Goal: Task Accomplishment & Management: Manage account settings

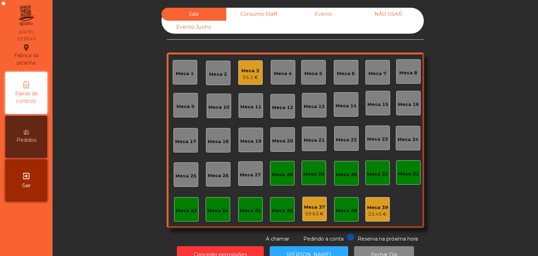
scroll to position [20, 0]
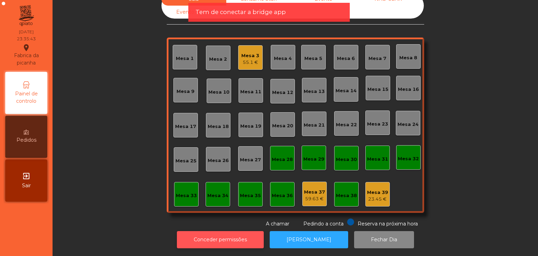
click at [221, 236] on button "Conceder permissões" at bounding box center [220, 239] width 87 height 17
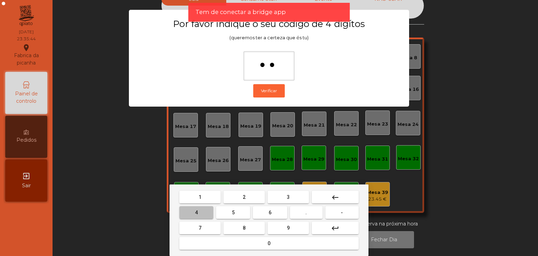
type input "***"
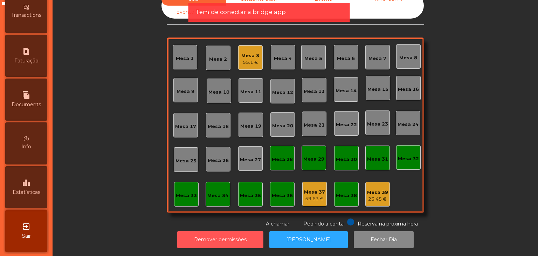
scroll to position [345, 0]
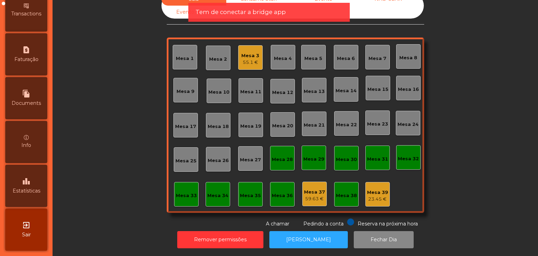
click at [25, 218] on div "exit_to_app Sair" at bounding box center [26, 229] width 42 height 42
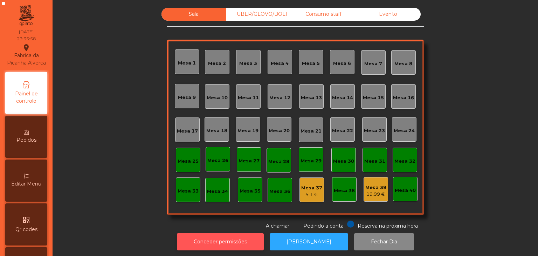
click at [238, 243] on button "Conceder permissões" at bounding box center [220, 241] width 87 height 17
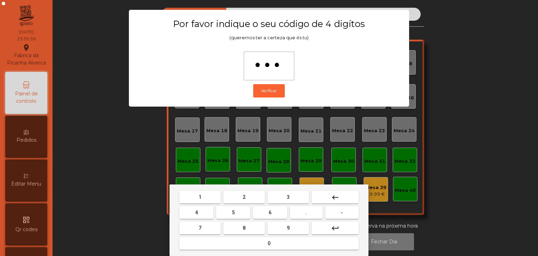
type input "****"
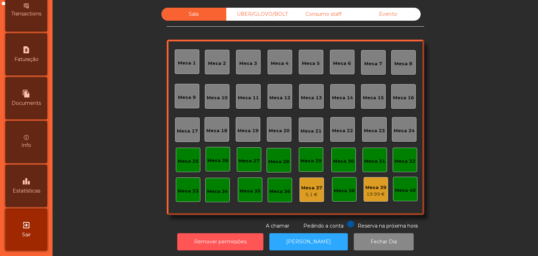
scroll to position [352, 0]
click at [29, 194] on span "Estatísticas" at bounding box center [27, 190] width 28 height 7
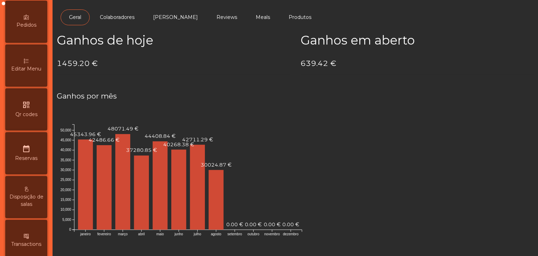
scroll to position [2, 0]
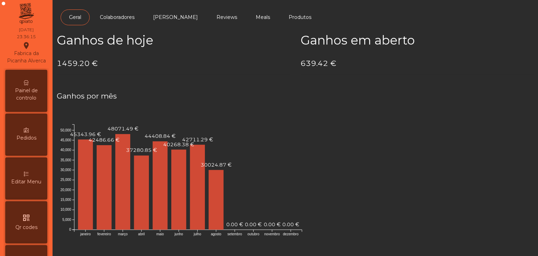
click at [24, 91] on div "Painel de controlo" at bounding box center [26, 91] width 42 height 42
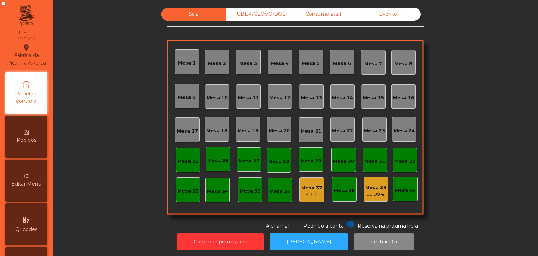
click at [366, 13] on div "Evento" at bounding box center [388, 14] width 65 height 13
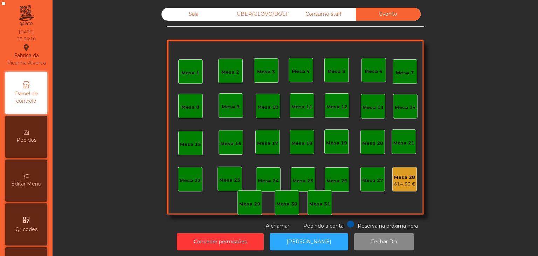
click at [401, 175] on div "Mesa 28" at bounding box center [405, 177] width 22 height 7
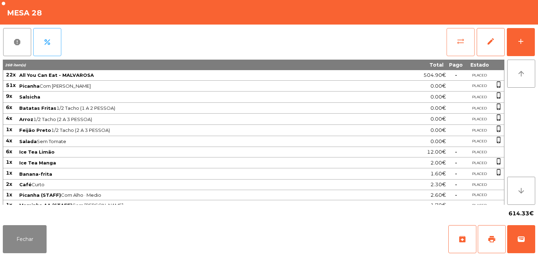
click at [459, 53] on button "sync_alt" at bounding box center [461, 42] width 28 height 28
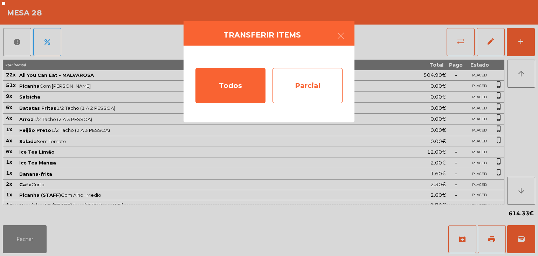
click at [329, 92] on div "Parcial" at bounding box center [308, 85] width 70 height 35
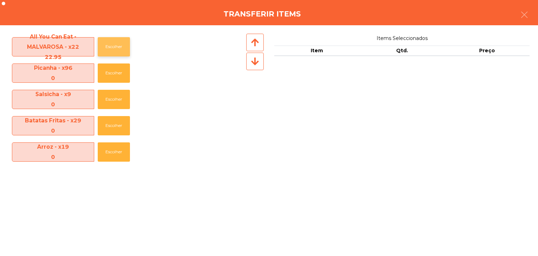
click at [99, 46] on button "Escolher" at bounding box center [114, 46] width 32 height 19
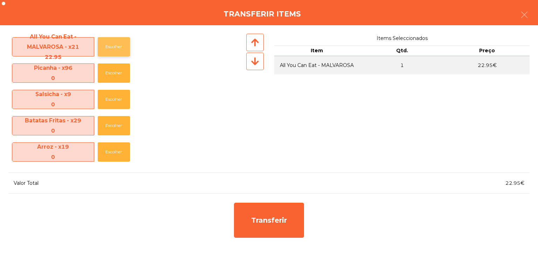
click at [99, 46] on button "Escolher" at bounding box center [114, 46] width 32 height 19
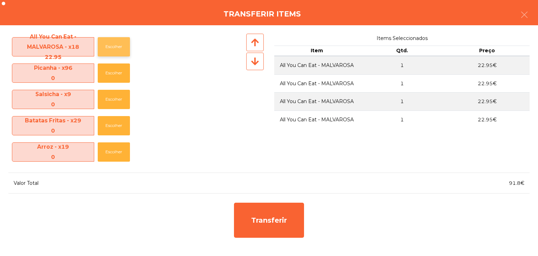
click at [99, 46] on button "Escolher" at bounding box center [114, 46] width 32 height 19
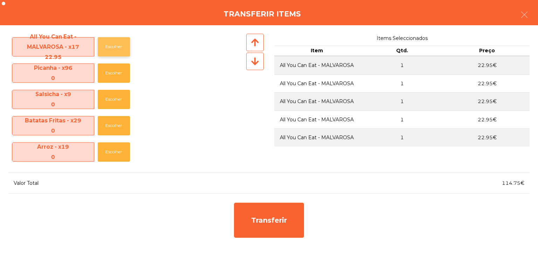
click at [99, 46] on button "Escolher" at bounding box center [114, 46] width 32 height 19
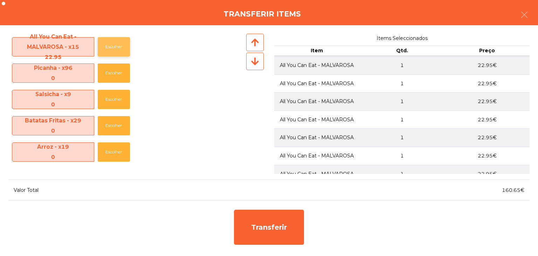
click at [99, 46] on button "Escolher" at bounding box center [114, 46] width 32 height 19
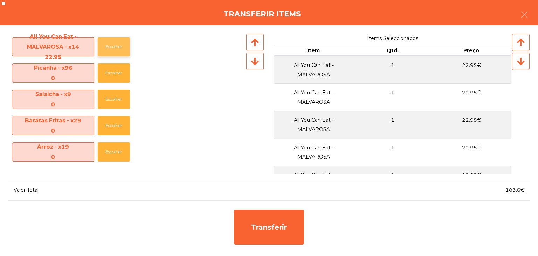
click at [99, 46] on button "Escolher" at bounding box center [114, 46] width 32 height 19
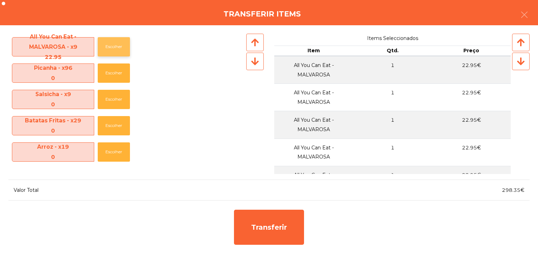
click at [99, 46] on button "Escolher" at bounding box center [114, 46] width 32 height 19
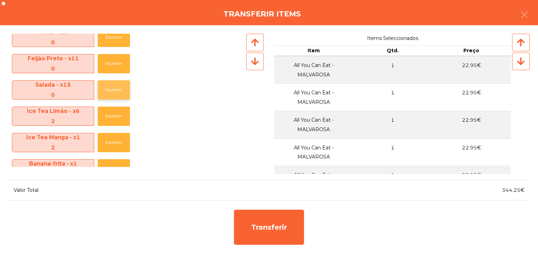
scroll to position [140, 0]
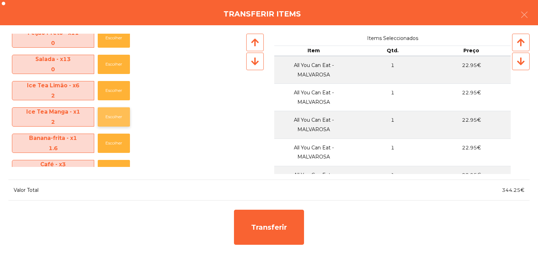
click at [112, 110] on button "Escolher" at bounding box center [114, 116] width 32 height 19
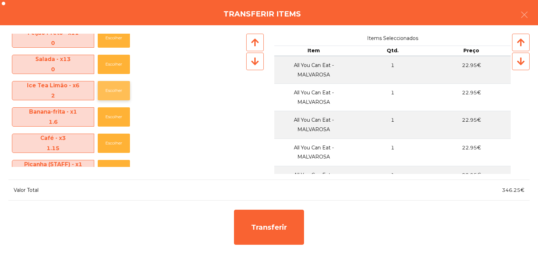
click at [106, 87] on button "Escolher" at bounding box center [114, 90] width 32 height 19
click at [124, 149] on button "Escolher" at bounding box center [114, 142] width 32 height 19
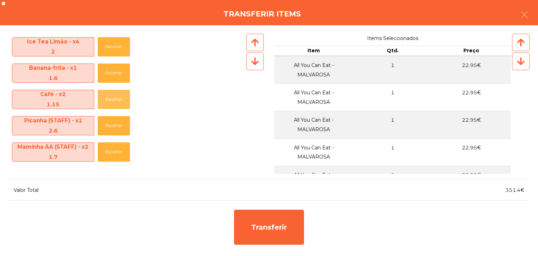
scroll to position [210, 0]
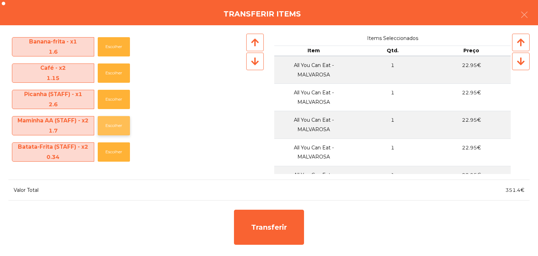
click at [112, 121] on button "Escolher" at bounding box center [114, 125] width 32 height 19
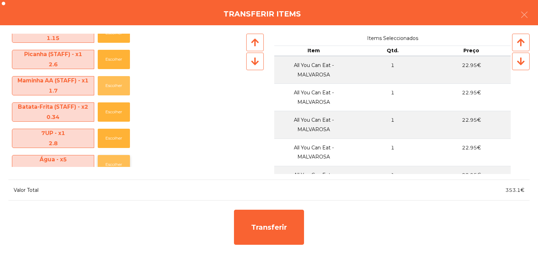
scroll to position [280, 0]
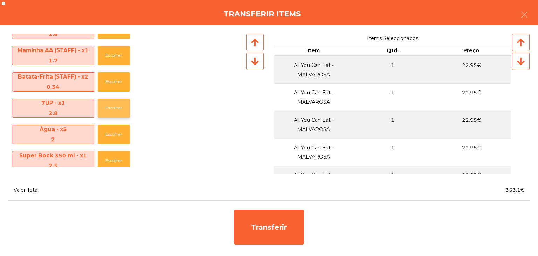
click at [112, 111] on button "Escolher" at bounding box center [114, 107] width 32 height 19
click at [112, 113] on button "Escolher" at bounding box center [114, 107] width 32 height 19
click at [111, 111] on button "Escolher" at bounding box center [114, 107] width 32 height 19
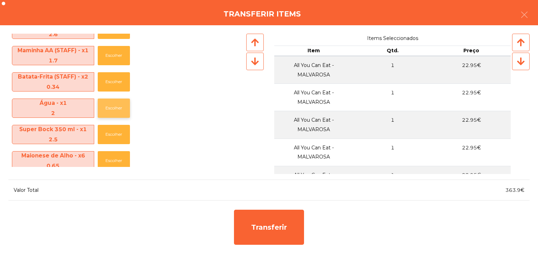
click at [111, 111] on button "Escolher" at bounding box center [114, 107] width 32 height 19
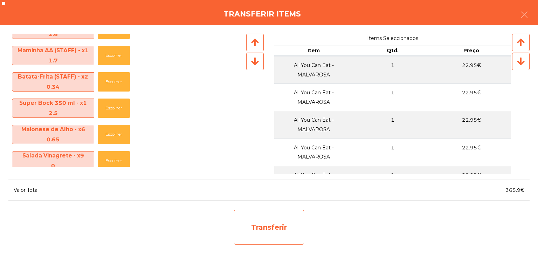
click at [287, 213] on div "Transferir" at bounding box center [269, 226] width 70 height 35
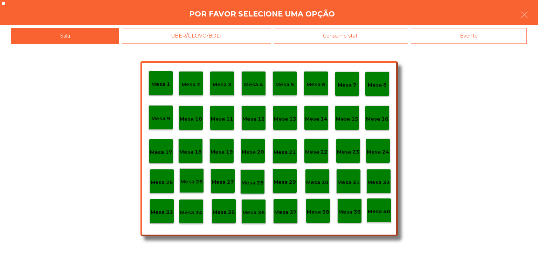
click at [311, 180] on p "Mesa 30" at bounding box center [317, 182] width 22 height 8
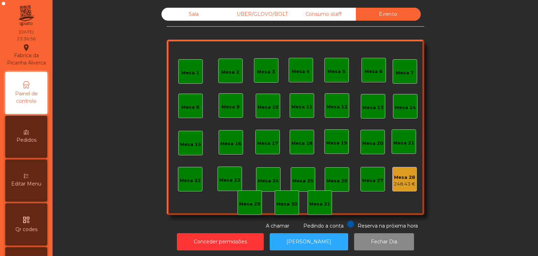
click at [408, 178] on div "Mesa 28" at bounding box center [405, 177] width 22 height 7
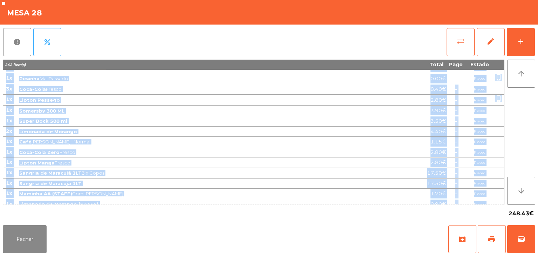
scroll to position [367, 0]
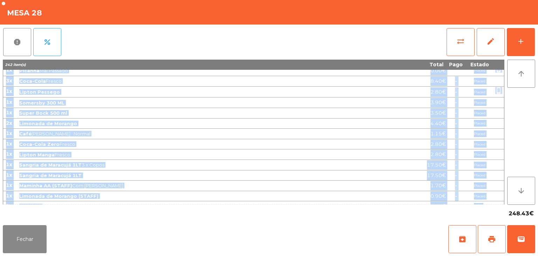
drag, startPoint x: 7, startPoint y: 73, endPoint x: 482, endPoint y: 197, distance: 490.8
copy tbody "51x Picanha Com Alho · Médio 0.00€ Placed phone_iphone 9x Salsicha 0.00€ Placed…"
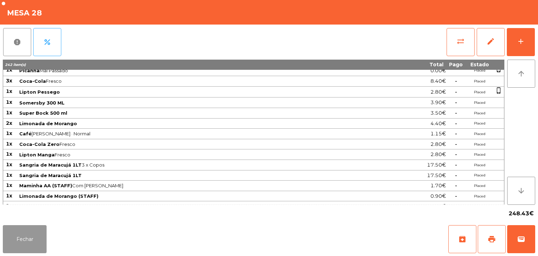
click at [21, 240] on button "Fechar" at bounding box center [25, 239] width 44 height 28
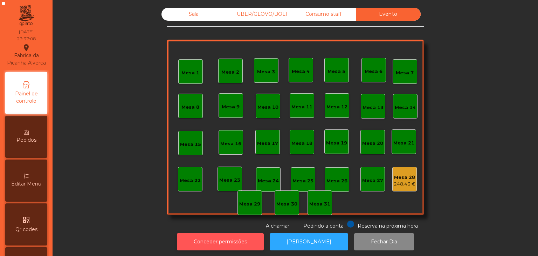
click at [226, 241] on button "Conceder permissões" at bounding box center [220, 241] width 87 height 17
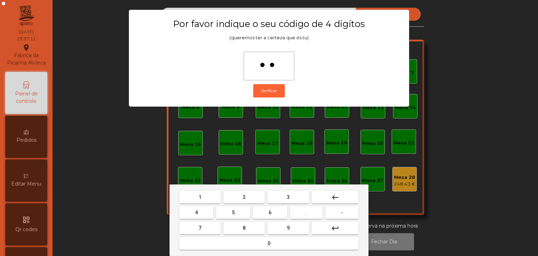
type input "***"
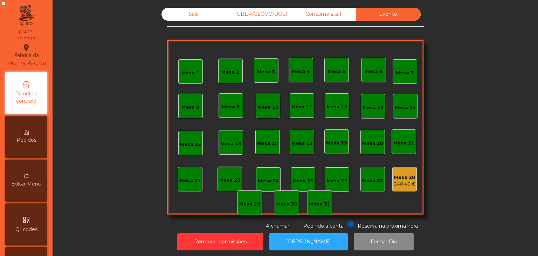
click at [404, 177] on div "Mesa 28" at bounding box center [405, 177] width 22 height 7
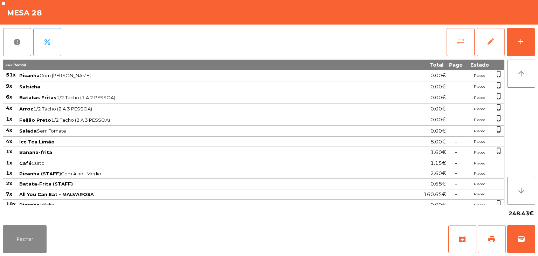
click at [491, 52] on button "edit" at bounding box center [491, 42] width 28 height 28
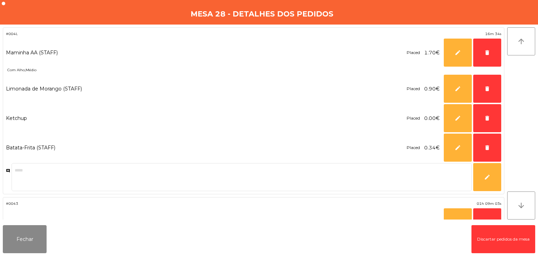
click at [481, 241] on button "Discartar pedidos da mesa" at bounding box center [504, 239] width 64 height 28
click at [18, 233] on button "Fechar" at bounding box center [25, 239] width 44 height 28
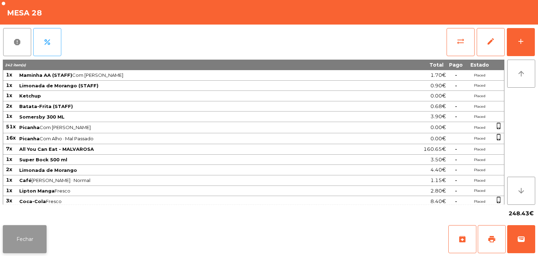
click at [23, 233] on button "Fechar" at bounding box center [25, 239] width 44 height 28
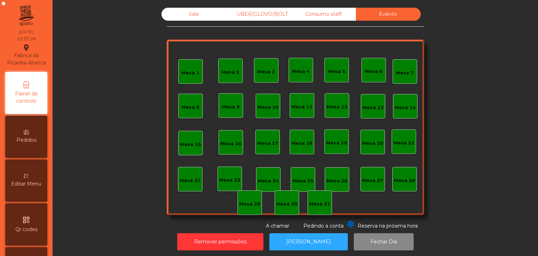
click at [333, 20] on div "Consumo staff" at bounding box center [323, 14] width 65 height 13
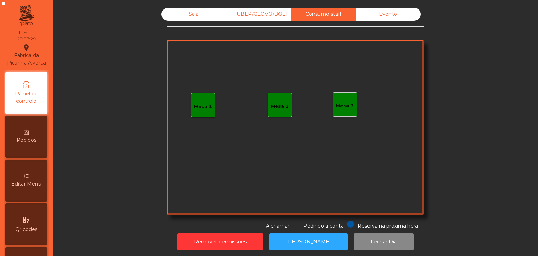
click at [234, 13] on div "UBER/GLOVO/BOLT" at bounding box center [258, 14] width 65 height 13
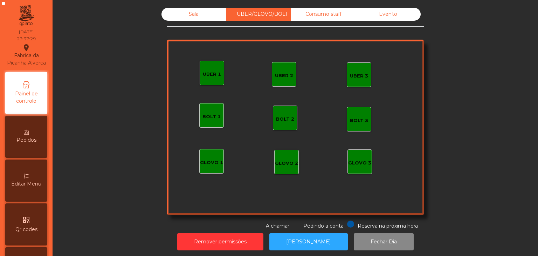
click at [209, 13] on div "Sala" at bounding box center [193, 14] width 65 height 13
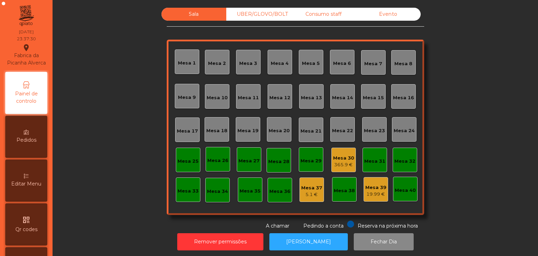
click at [341, 163] on div "365.9 €" at bounding box center [343, 164] width 21 height 7
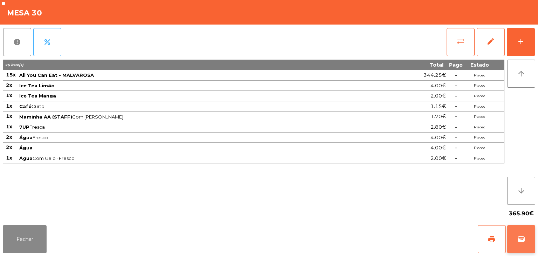
click at [520, 241] on span "wallet" at bounding box center [521, 239] width 8 height 8
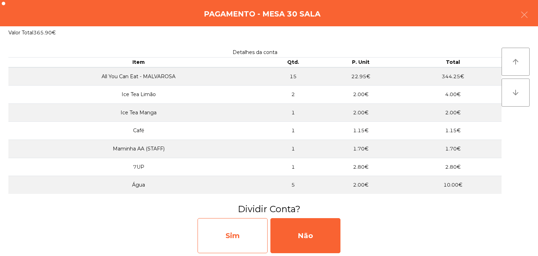
click at [250, 218] on div "Sim" at bounding box center [233, 235] width 70 height 35
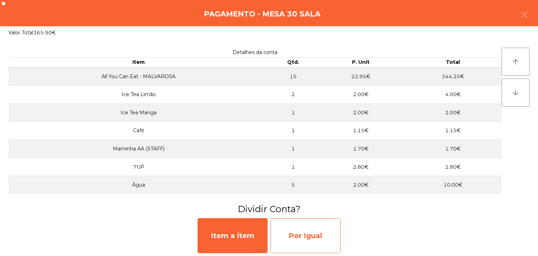
click at [304, 230] on div "Por Igual" at bounding box center [305, 235] width 70 height 35
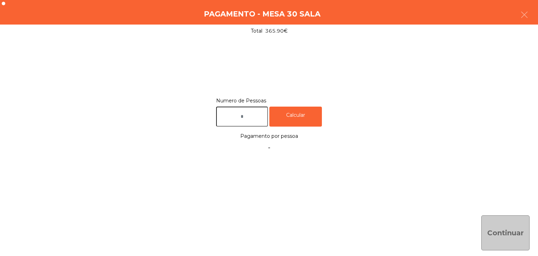
click at [239, 117] on input "text" at bounding box center [242, 116] width 52 height 20
type input "*"
click at [290, 116] on div "Calcular" at bounding box center [295, 116] width 53 height 20
click at [514, 244] on button "Continuar" at bounding box center [505, 232] width 48 height 35
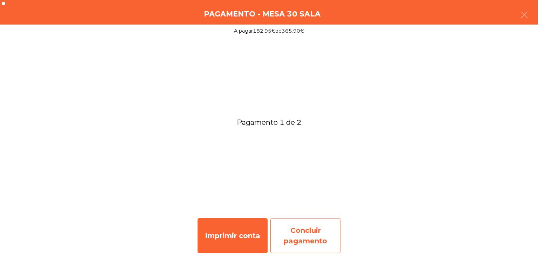
click at [328, 236] on div "Concluir pagamento" at bounding box center [305, 235] width 70 height 35
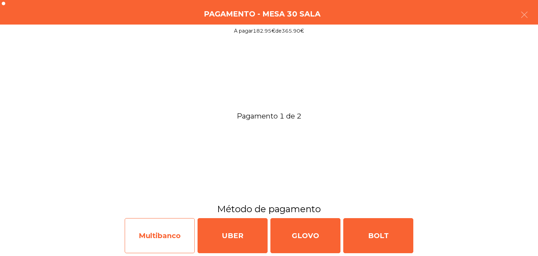
click at [167, 226] on div "Multibanco" at bounding box center [160, 235] width 70 height 35
select select "**"
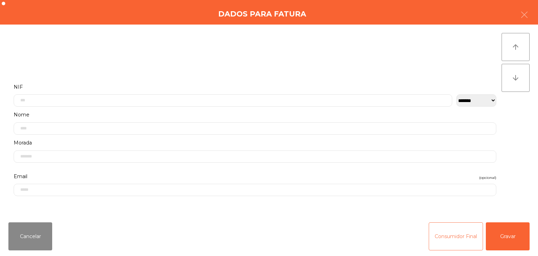
click at [435, 240] on button "Consumidor Final" at bounding box center [456, 236] width 54 height 28
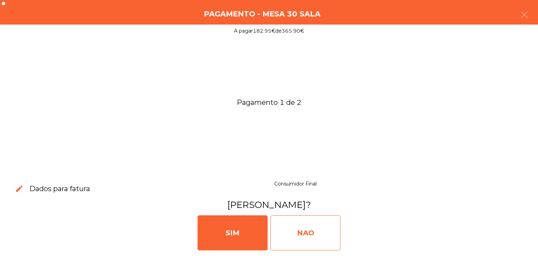
click at [326, 224] on div "NAO" at bounding box center [305, 232] width 70 height 35
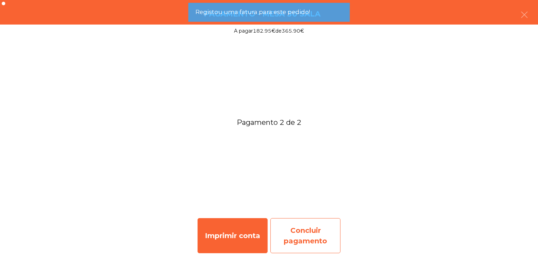
click at [312, 221] on div "Concluir pagamento" at bounding box center [305, 235] width 70 height 35
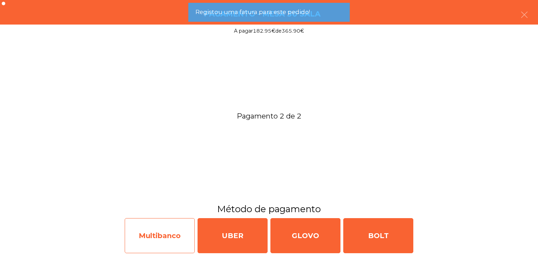
click at [172, 223] on div "Multibanco" at bounding box center [160, 235] width 70 height 35
select select "**"
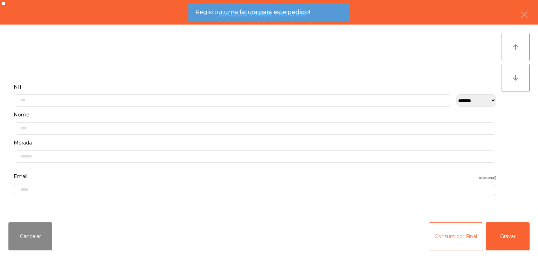
click at [448, 232] on button "Consumidor Final" at bounding box center [456, 236] width 54 height 28
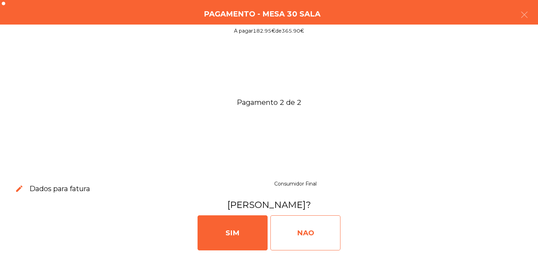
click at [328, 231] on div "NAO" at bounding box center [305, 232] width 70 height 35
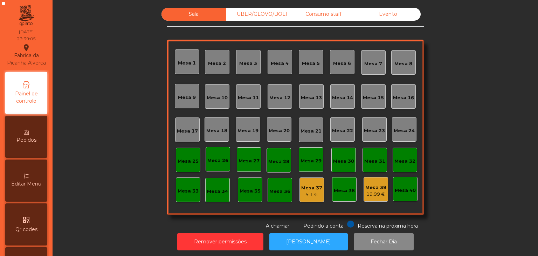
scroll to position [7, 0]
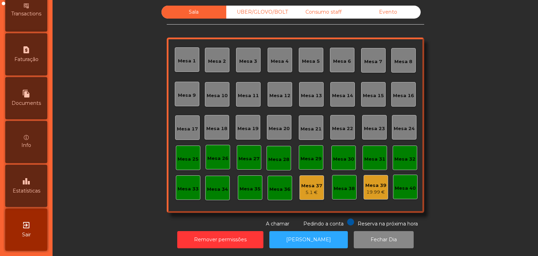
click at [36, 226] on div "exit_to_app Sair" at bounding box center [26, 229] width 42 height 42
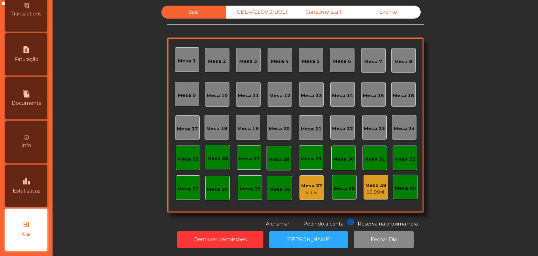
scroll to position [352, 0]
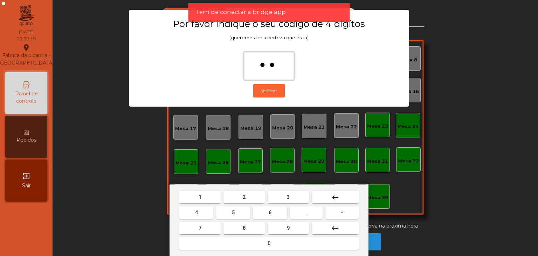
type input "***"
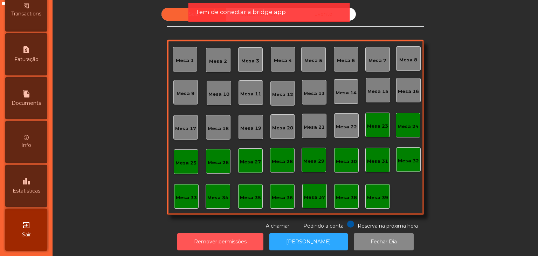
scroll to position [352, 0]
click at [34, 173] on div "leaderboard Estatísticas" at bounding box center [26, 186] width 42 height 42
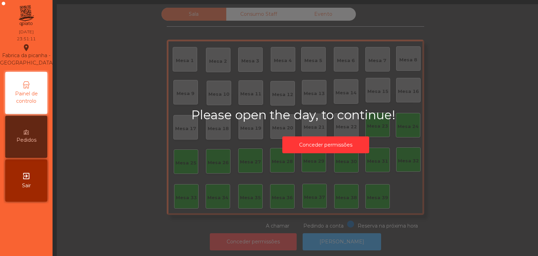
scroll to position [9, 0]
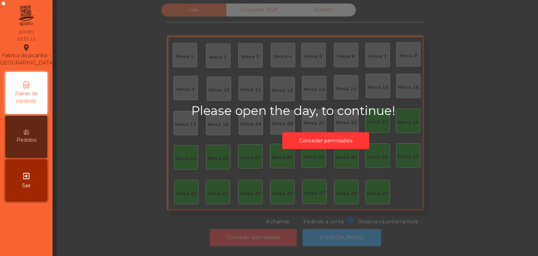
drag, startPoint x: 320, startPoint y: 145, endPoint x: 324, endPoint y: 144, distance: 3.8
click at [322, 144] on div "Conceder permissões" at bounding box center [326, 141] width 135 height 24
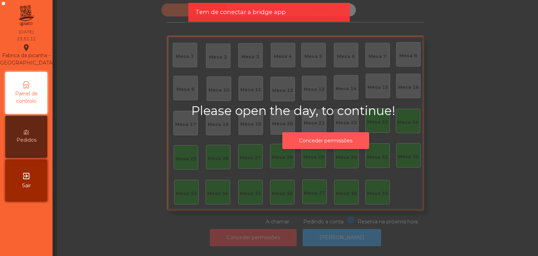
click at [326, 142] on button "Conceder permissões" at bounding box center [325, 140] width 87 height 17
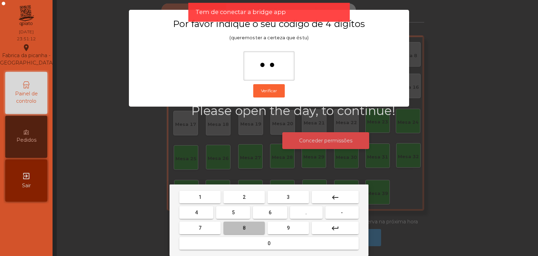
type input "***"
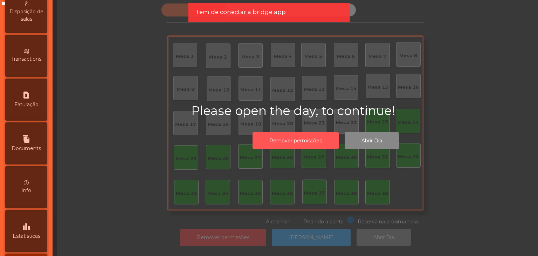
scroll to position [352, 0]
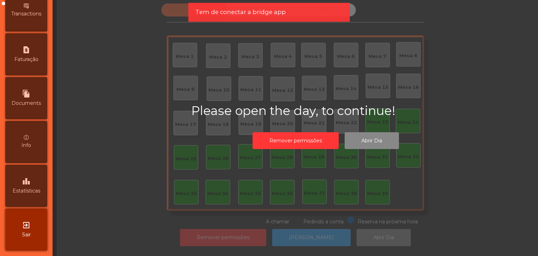
click at [33, 192] on span "Estatísticas" at bounding box center [27, 190] width 28 height 7
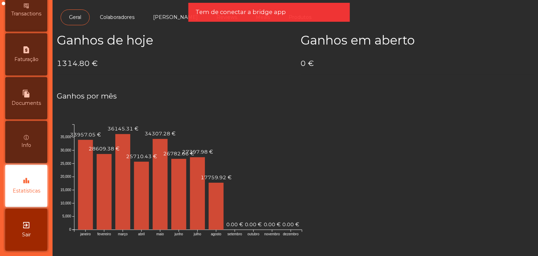
click at [34, 232] on div "exit_to_app Sair" at bounding box center [26, 229] width 42 height 42
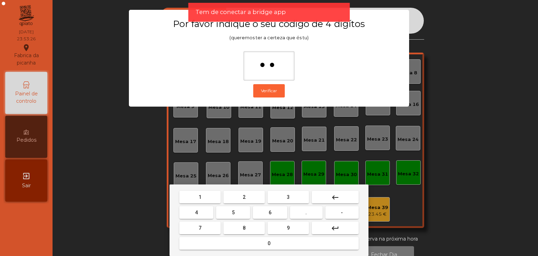
type input "***"
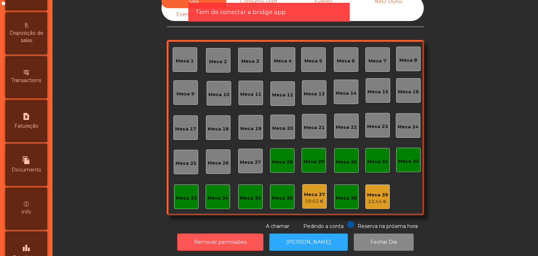
scroll to position [280, 0]
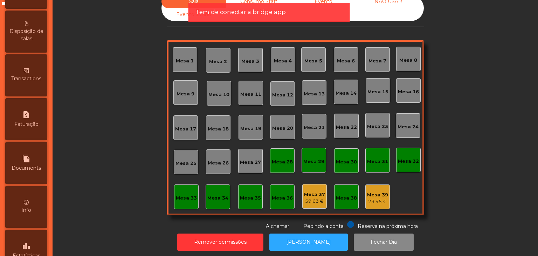
click at [18, 232] on div "leaderboard Estatísticas" at bounding box center [26, 250] width 42 height 42
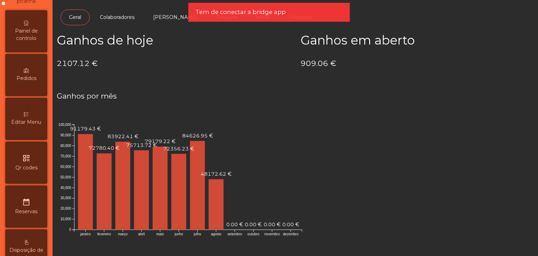
scroll to position [30, 0]
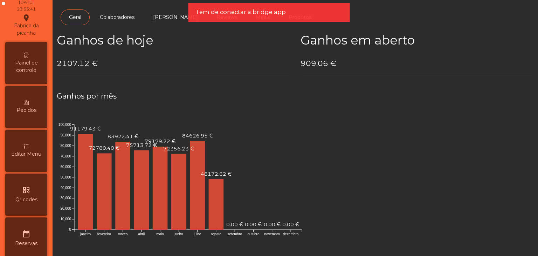
click at [23, 73] on span "Painel de controlo" at bounding box center [26, 66] width 39 height 15
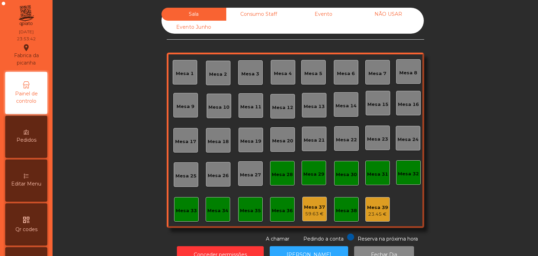
click at [397, 16] on div "NÃO USAR" at bounding box center [388, 14] width 65 height 13
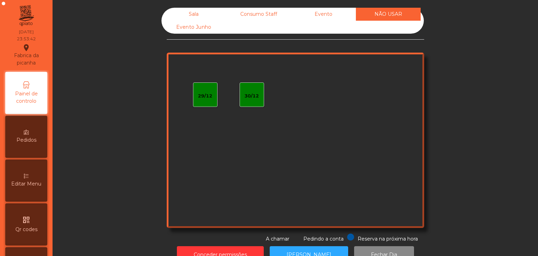
drag, startPoint x: 290, startPoint y: 20, endPoint x: 304, endPoint y: 17, distance: 14.6
click at [291, 19] on div "Evento" at bounding box center [323, 14] width 65 height 13
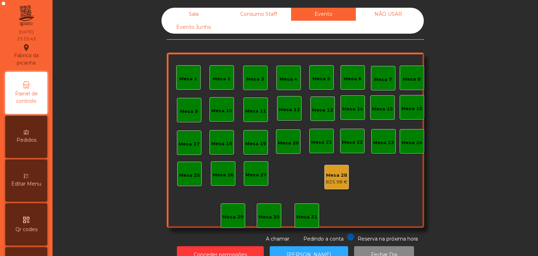
click at [338, 180] on div "825.98 €" at bounding box center [337, 181] width 22 height 7
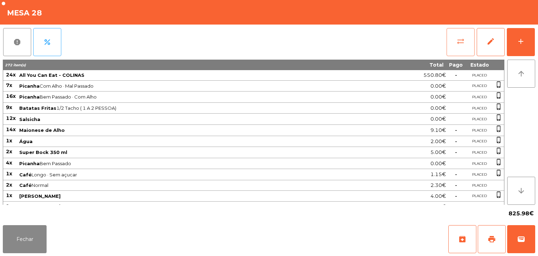
click at [467, 40] on button "sync_alt" at bounding box center [461, 42] width 28 height 28
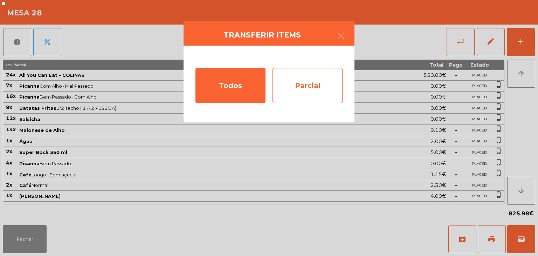
click at [301, 72] on div "Parcial" at bounding box center [308, 85] width 70 height 35
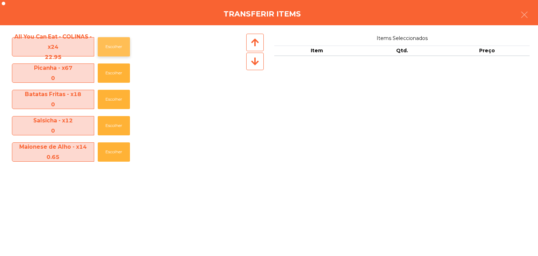
click at [111, 43] on button "Escolher" at bounding box center [114, 46] width 32 height 19
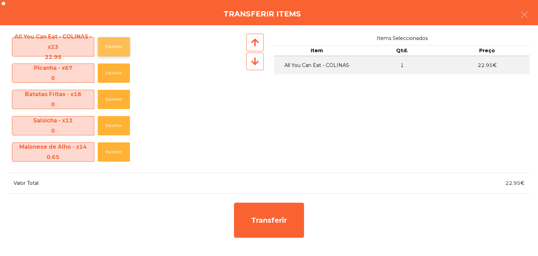
click at [111, 43] on button "Escolher" at bounding box center [114, 46] width 32 height 19
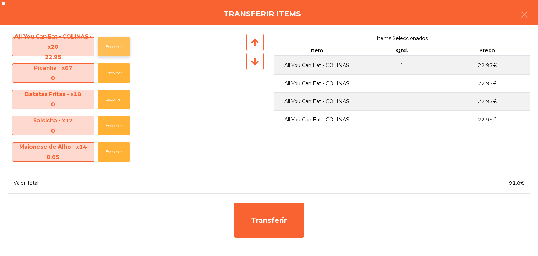
click at [111, 43] on button "Escolher" at bounding box center [114, 46] width 32 height 19
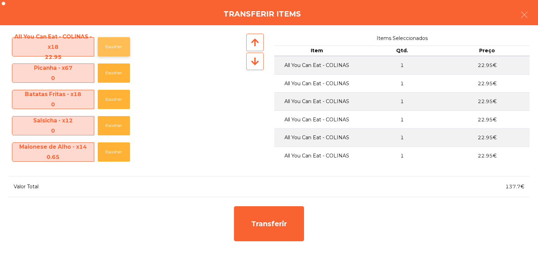
click at [111, 43] on button "Escolher" at bounding box center [114, 46] width 32 height 19
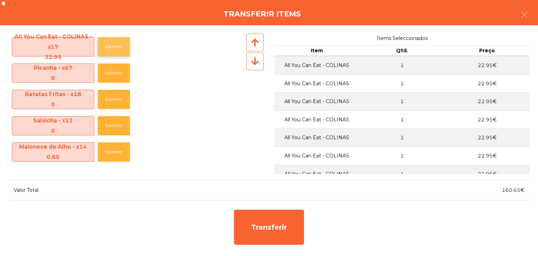
click at [111, 43] on button "Escolher" at bounding box center [114, 46] width 32 height 19
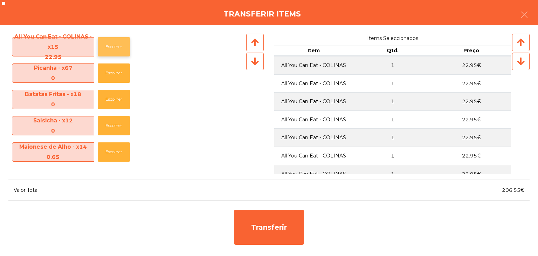
click at [111, 43] on button "Escolher" at bounding box center [114, 46] width 32 height 19
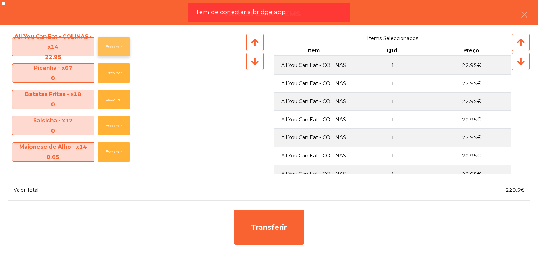
click at [111, 43] on button "Escolher" at bounding box center [114, 46] width 32 height 19
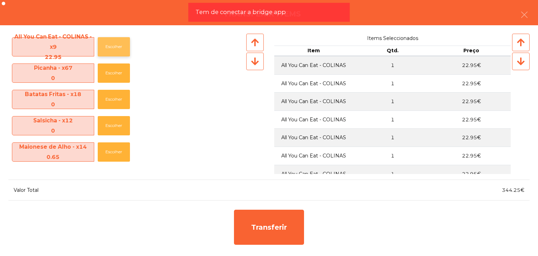
click at [111, 43] on button "Escolher" at bounding box center [114, 46] width 32 height 19
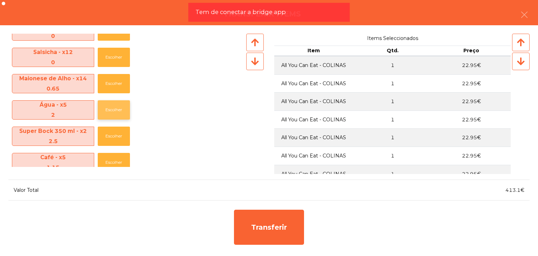
scroll to position [70, 0]
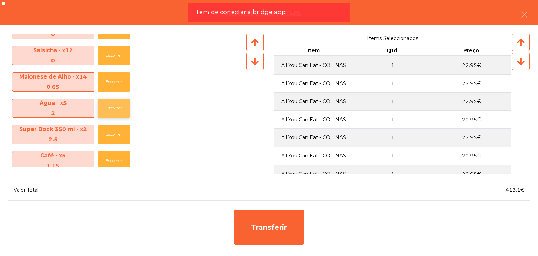
click at [118, 109] on button "Escolher" at bounding box center [114, 107] width 32 height 19
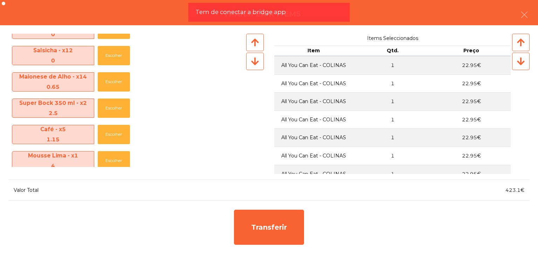
drag, startPoint x: 231, startPoint y: 154, endPoint x: 236, endPoint y: 152, distance: 5.8
click at [231, 154] on div "Mousse Lima - x1 4 Escolher" at bounding box center [126, 160] width 236 height 26
click at [105, 84] on button "Escolher" at bounding box center [114, 81] width 32 height 19
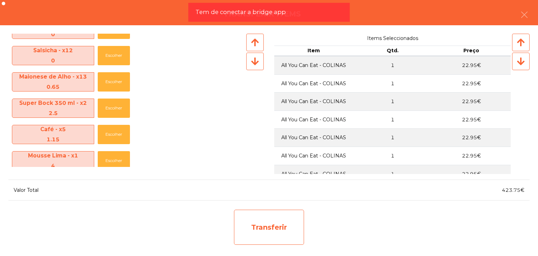
click at [275, 222] on div "Transferir" at bounding box center [269, 226] width 70 height 35
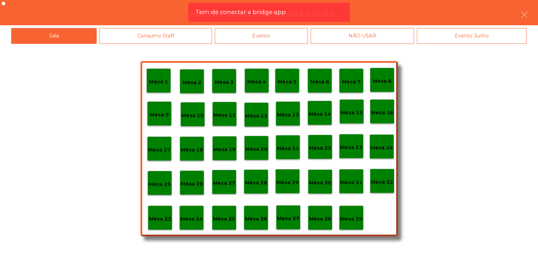
click at [280, 185] on p "Mesa 29" at bounding box center [287, 182] width 22 height 8
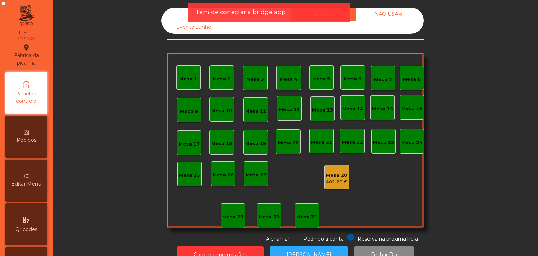
click at [189, 12] on div "Tem de conectar a bridge app" at bounding box center [268, 12] width 161 height 19
click at [184, 13] on div "Sala" at bounding box center [193, 14] width 65 height 13
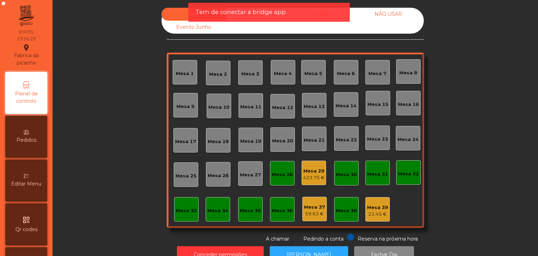
click at [308, 170] on div "Mesa 29" at bounding box center [314, 170] width 22 height 7
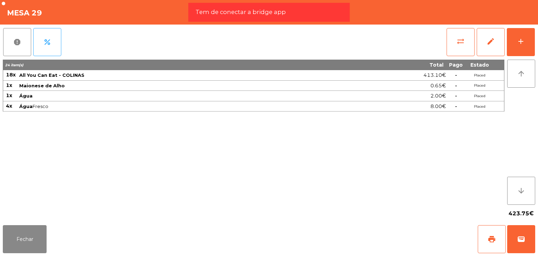
click at [538, 243] on div "Fechar print wallet" at bounding box center [269, 239] width 538 height 34
click at [531, 238] on button "wallet" at bounding box center [521, 239] width 28 height 28
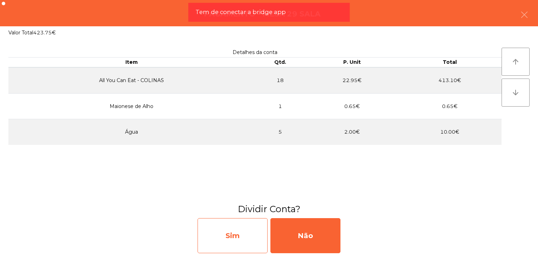
click at [247, 230] on div "Sim" at bounding box center [233, 235] width 70 height 35
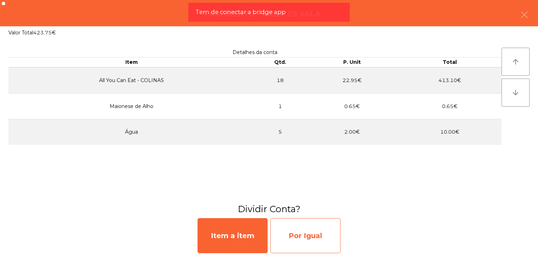
click at [319, 230] on div "Por Igual" at bounding box center [305, 235] width 70 height 35
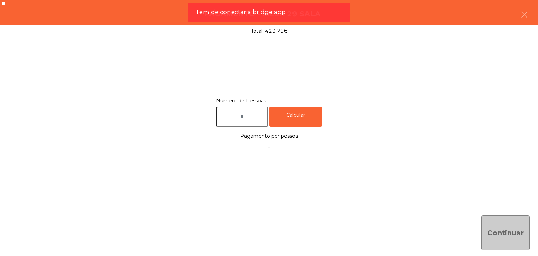
click at [243, 117] on input "text" at bounding box center [242, 116] width 52 height 20
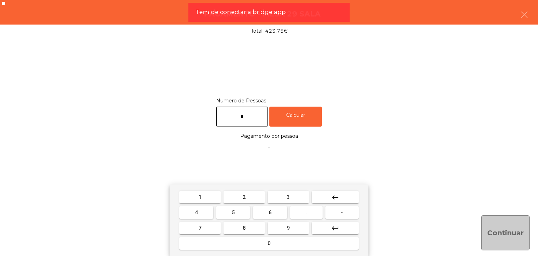
click at [255, 119] on input "*" at bounding box center [242, 116] width 52 height 20
type input "*"
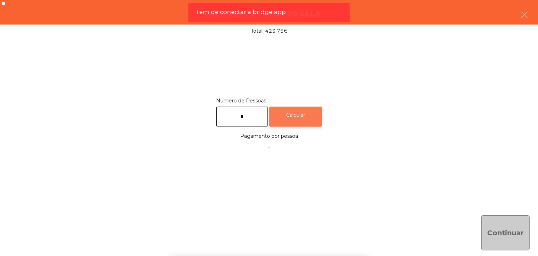
click at [286, 116] on div "Calcular" at bounding box center [295, 116] width 53 height 20
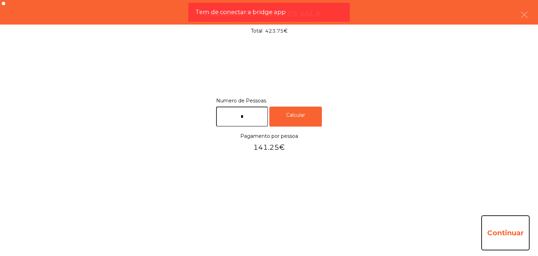
click at [502, 232] on button "Continuar" at bounding box center [505, 232] width 48 height 35
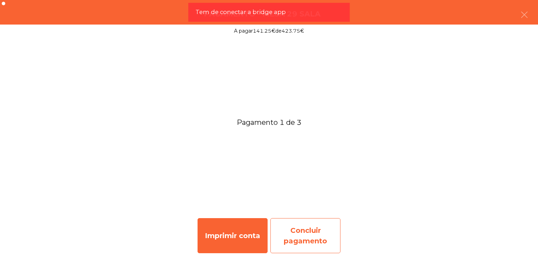
click at [313, 229] on div "Concluir pagamento" at bounding box center [305, 235] width 70 height 35
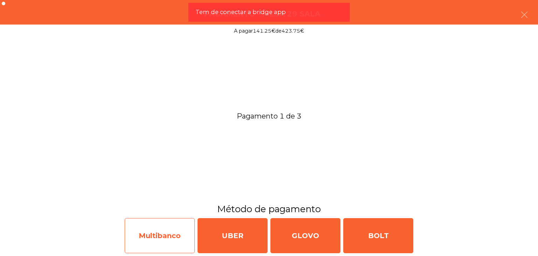
click at [141, 230] on div "Multibanco" at bounding box center [160, 235] width 70 height 35
select select "**"
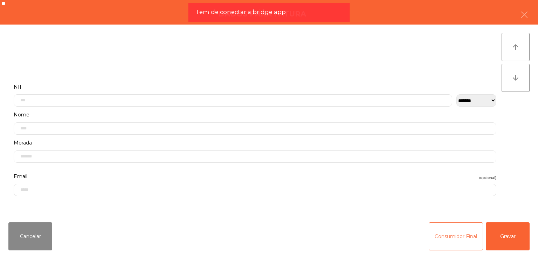
click at [469, 227] on button "Consumidor Final" at bounding box center [456, 236] width 54 height 28
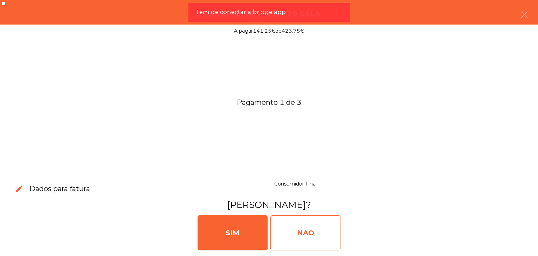
click at [287, 224] on div "NAO" at bounding box center [305, 232] width 70 height 35
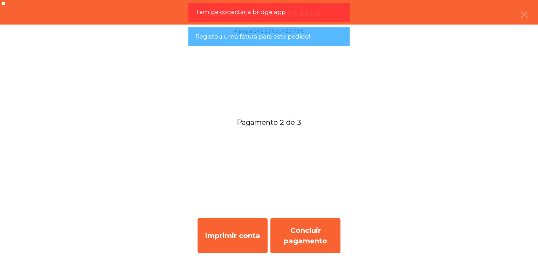
click at [292, 217] on div "Imprimir conta Concluir pagamento" at bounding box center [269, 235] width 538 height 41
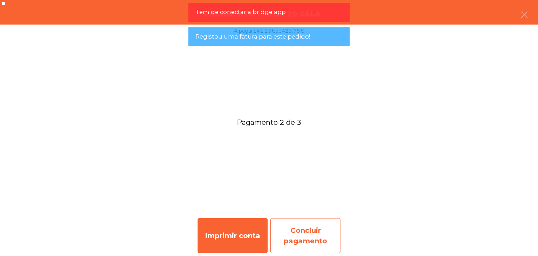
click at [284, 221] on div "Concluir pagamento" at bounding box center [305, 235] width 70 height 35
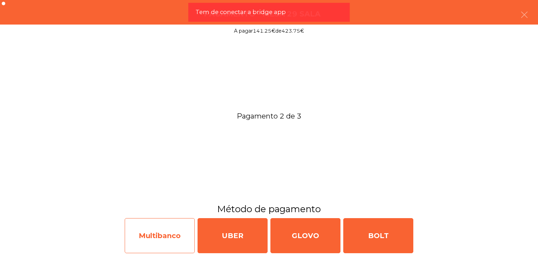
click at [178, 232] on div "Multibanco" at bounding box center [160, 235] width 70 height 35
select select "**"
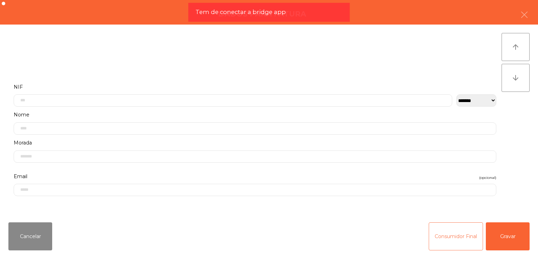
click at [460, 236] on button "Consumidor Final" at bounding box center [456, 236] width 54 height 28
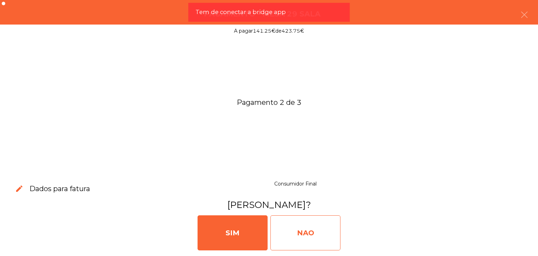
click at [327, 230] on div "NAO" at bounding box center [305, 232] width 70 height 35
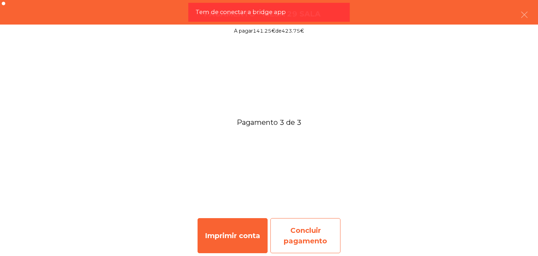
click at [322, 232] on div "Concluir pagamento" at bounding box center [305, 235] width 70 height 35
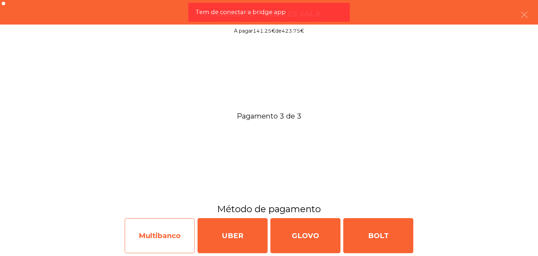
click at [172, 233] on div "Multibanco" at bounding box center [160, 235] width 70 height 35
select select "**"
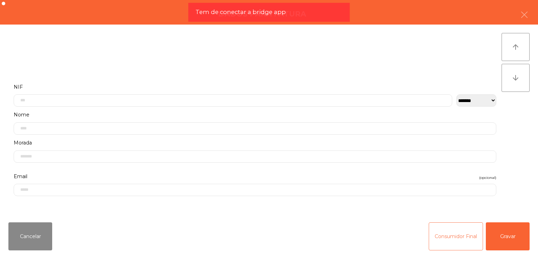
click at [447, 232] on button "Consumidor Final" at bounding box center [456, 236] width 54 height 28
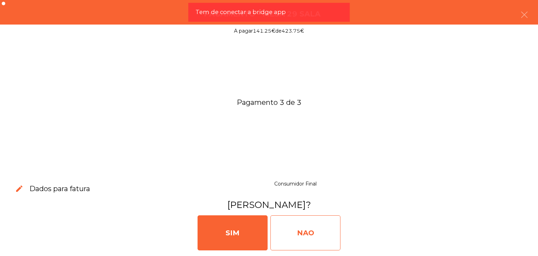
click at [284, 232] on div "NAO" at bounding box center [305, 232] width 70 height 35
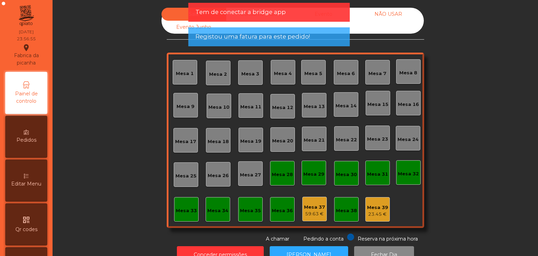
click at [305, 16] on div "Tem de conectar a bridge app" at bounding box center [268, 12] width 147 height 9
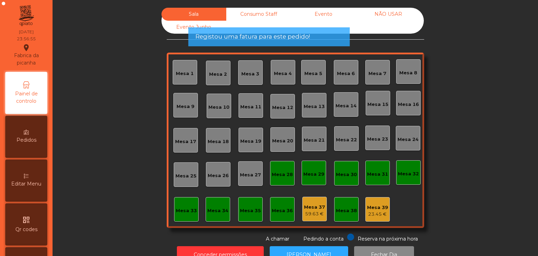
click at [286, 27] on div "Registou uma fatura para este pedido!" at bounding box center [268, 36] width 161 height 19
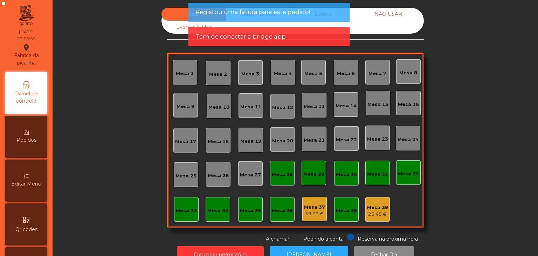
click at [325, 16] on div "Registou uma fatura para este pedido!" at bounding box center [268, 12] width 147 height 9
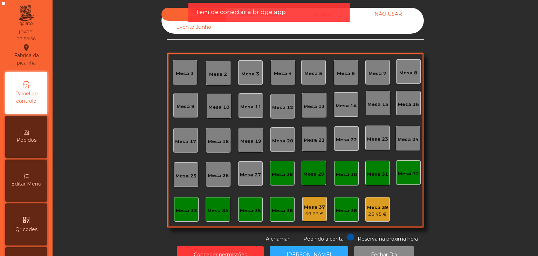
click at [326, 16] on div "Tem de conectar a bridge app" at bounding box center [268, 12] width 147 height 9
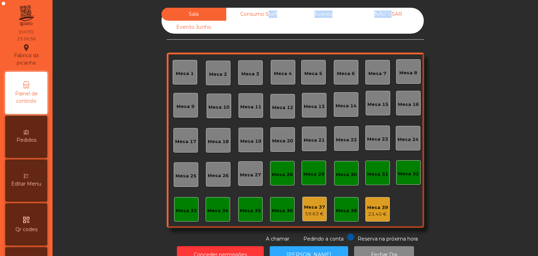
click at [326, 16] on div "Evento" at bounding box center [323, 14] width 65 height 13
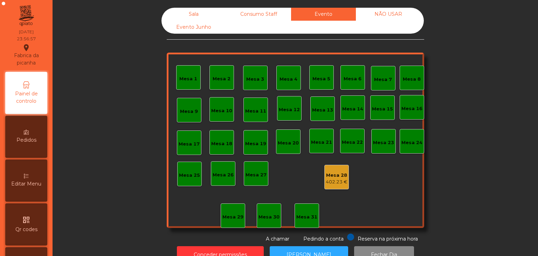
click at [333, 167] on div "Mesa 28 402.23 €" at bounding box center [336, 177] width 25 height 25
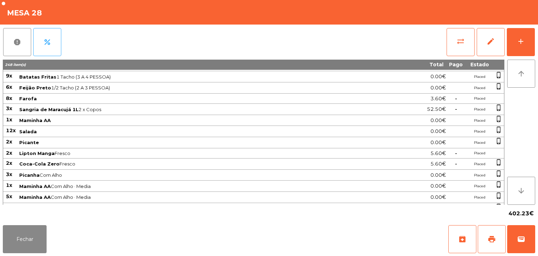
scroll to position [508, 0]
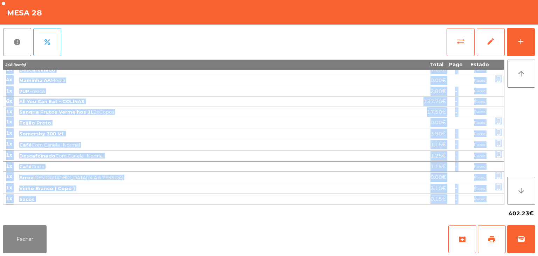
drag, startPoint x: 7, startPoint y: 73, endPoint x: 483, endPoint y: 199, distance: 492.6
copy tbody "7x Picanha Com Alho · Mal Passado 0.00€ Placed phone_iphone 16x Picanha Bem Pas…"
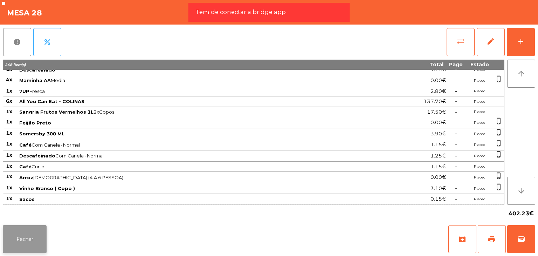
click at [37, 233] on button "Fechar" at bounding box center [25, 239] width 44 height 28
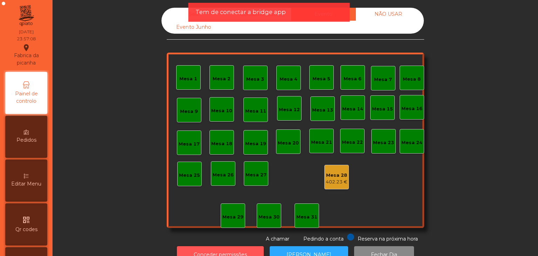
click at [221, 247] on button "Conceder permissões" at bounding box center [220, 254] width 87 height 17
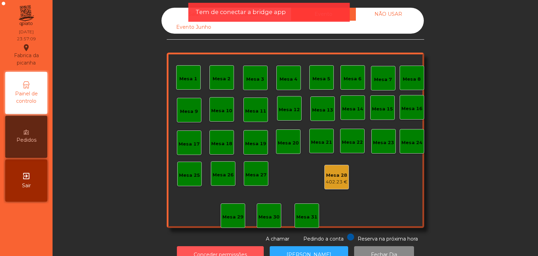
drag, startPoint x: 221, startPoint y: 247, endPoint x: 214, endPoint y: 253, distance: 9.5
click at [214, 253] on div "Sala Consumo Staff Evento NÃO USAR Evento Junho Mesa 1 Mesa 2 Mesa 3 Mesa 4 Mes…" at bounding box center [296, 128] width 486 height 256
click at [218, 246] on button "Conceder permissões" at bounding box center [220, 254] width 87 height 17
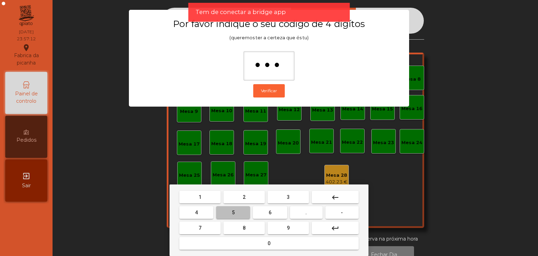
type input "****"
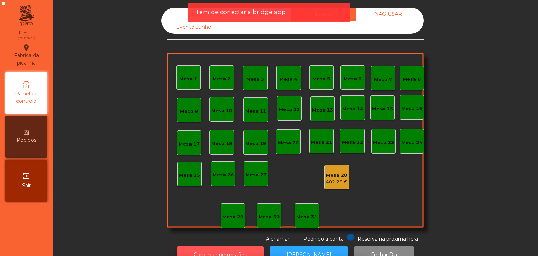
scroll to position [13, 0]
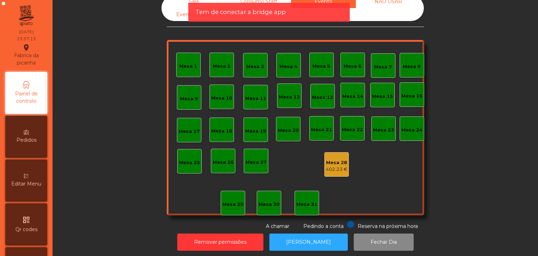
click at [334, 166] on div "402.23 €" at bounding box center [337, 169] width 22 height 7
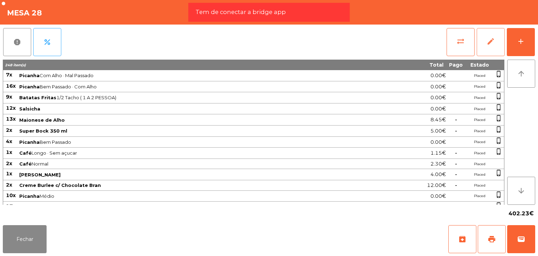
click at [504, 40] on button "edit" at bounding box center [491, 42] width 28 height 28
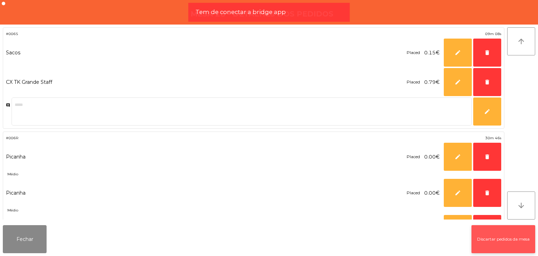
click at [510, 239] on button "Discartar pedidos da mesa" at bounding box center [504, 239] width 64 height 28
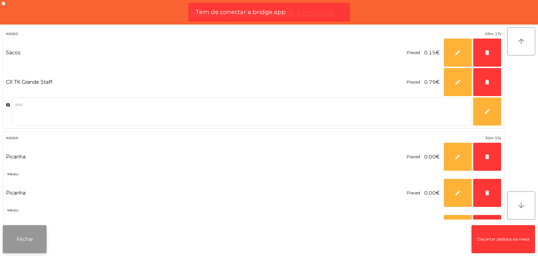
click at [36, 239] on button "Fechar" at bounding box center [25, 239] width 44 height 28
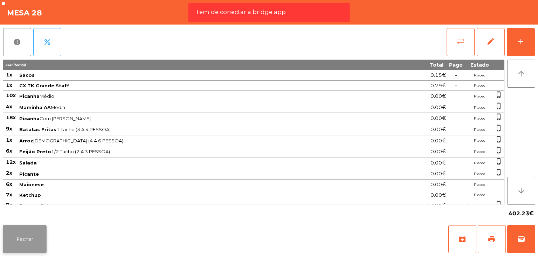
click at [36, 239] on button "Fechar" at bounding box center [25, 239] width 44 height 28
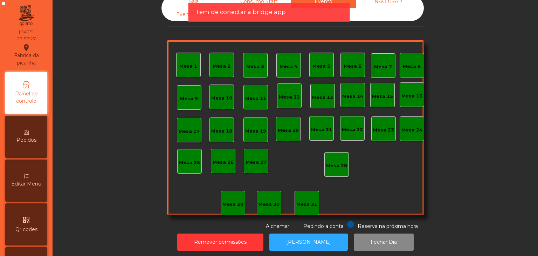
click at [391, 0] on div "NÃO USAR" at bounding box center [388, 1] width 65 height 13
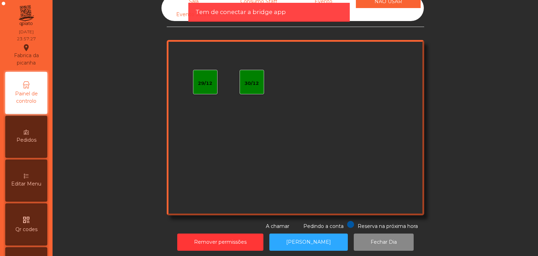
click at [298, 0] on div "Evento" at bounding box center [323, 1] width 65 height 13
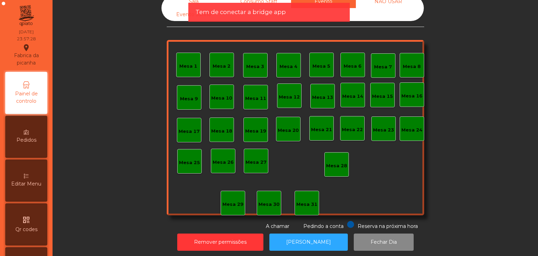
click at [253, 0] on div "Consumo Staff" at bounding box center [258, 1] width 65 height 13
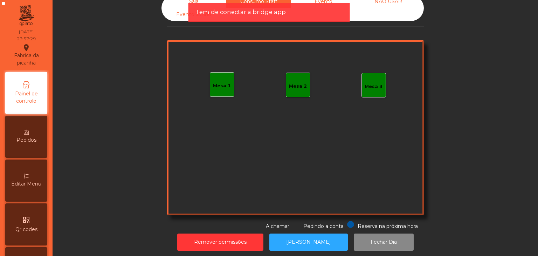
click at [203, 1] on div "Sala" at bounding box center [193, 1] width 65 height 13
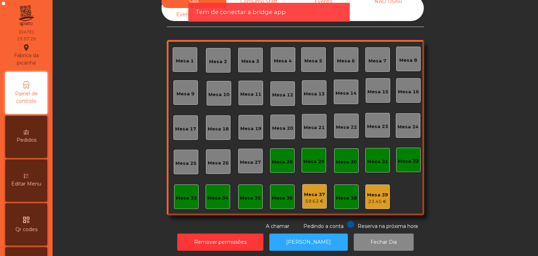
click at [179, 13] on div "Evento Junho" at bounding box center [193, 14] width 65 height 13
